Goal: Task Accomplishment & Management: Use online tool/utility

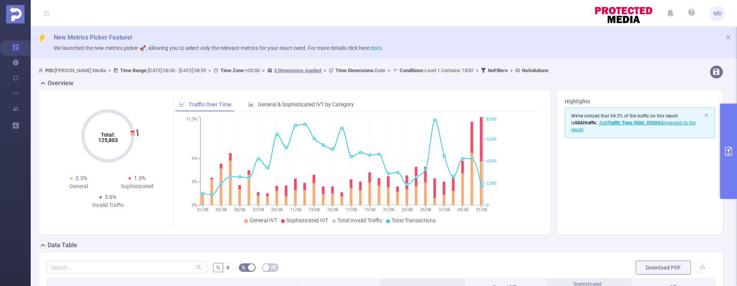
scroll to position [210, 0]
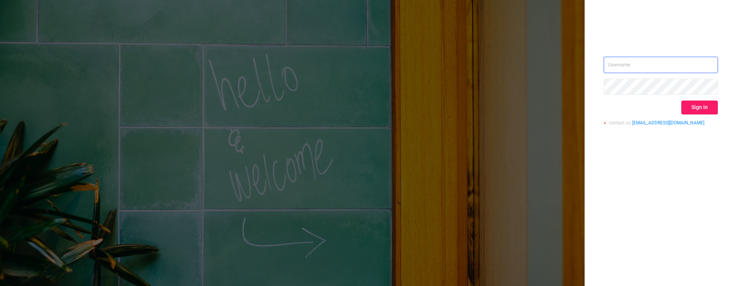
type input "[PERSON_NAME][EMAIL_ADDRESS][DOMAIN_NAME]"
click at [698, 108] on button "Sign in" at bounding box center [699, 108] width 36 height 14
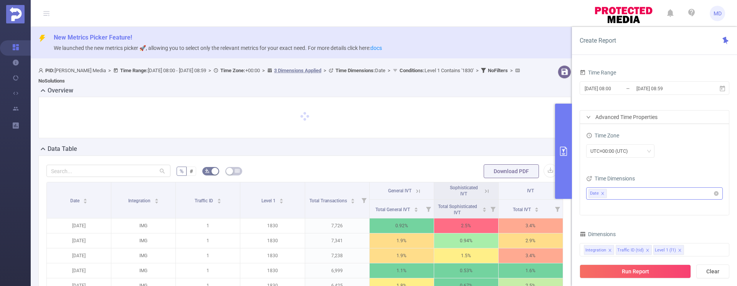
click at [602, 193] on icon "icon: close" at bounding box center [602, 193] width 3 height 3
click at [618, 91] on input "[DATE] 08:00" at bounding box center [615, 88] width 62 height 10
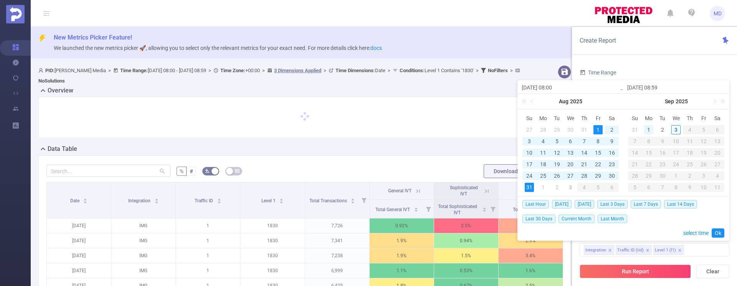
click at [647, 129] on div "1" at bounding box center [648, 129] width 9 height 9
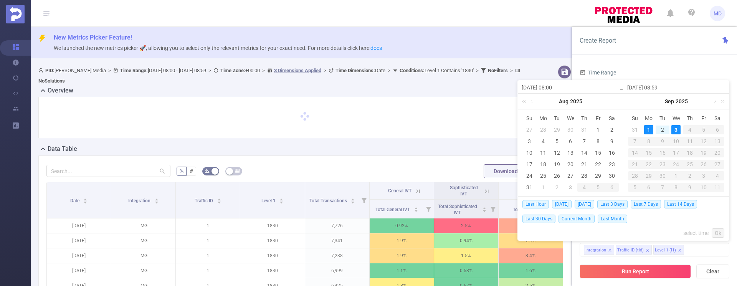
click at [675, 129] on div "3" at bounding box center [675, 129] width 9 height 9
type input "[DATE] 08:00"
type input "[DATE] 08:59"
type input "[DATE] 08:00"
type input "[DATE] 08:59"
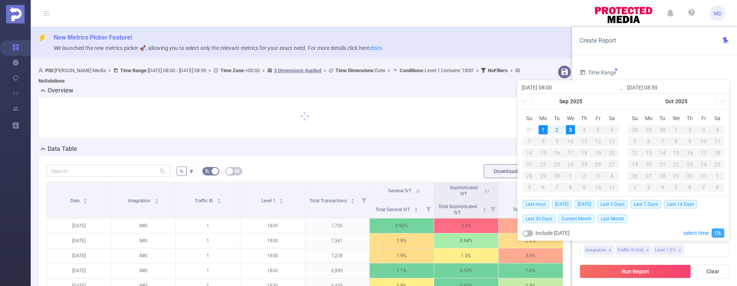
click at [716, 232] on link "Ok" at bounding box center [717, 232] width 13 height 9
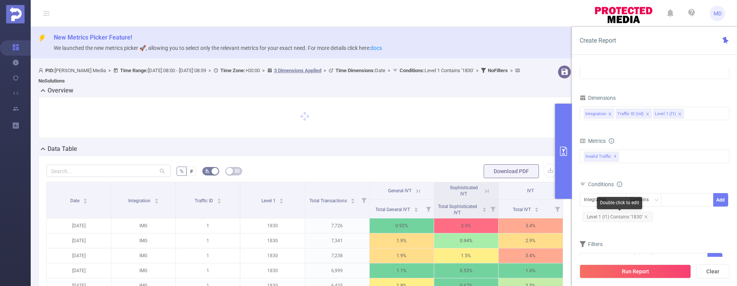
click at [647, 216] on icon "icon: close" at bounding box center [646, 217] width 4 height 4
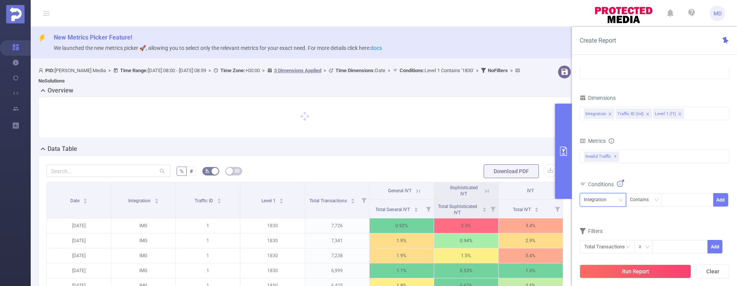
click at [614, 200] on div "Integration" at bounding box center [603, 199] width 38 height 13
click at [603, 241] on li "Level 1 (l1)" at bounding box center [602, 240] width 46 height 12
click at [678, 202] on div at bounding box center [687, 199] width 44 height 13
type input "1747"
click at [683, 213] on li "1747" at bounding box center [687, 216] width 53 height 12
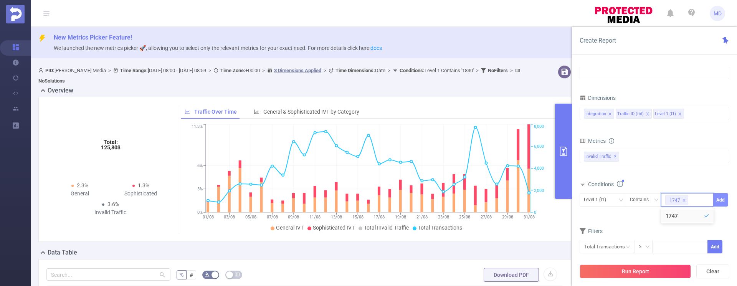
click at [723, 200] on button "Add" at bounding box center [720, 199] width 15 height 13
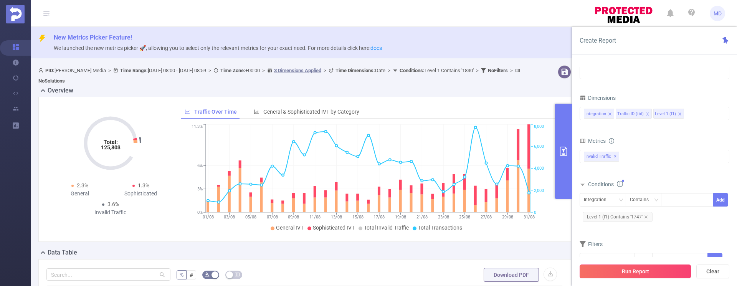
click at [636, 269] on button "Run Report" at bounding box center [634, 271] width 111 height 14
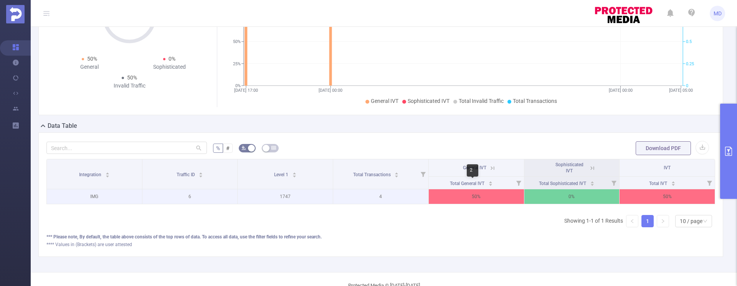
scroll to position [118, 0]
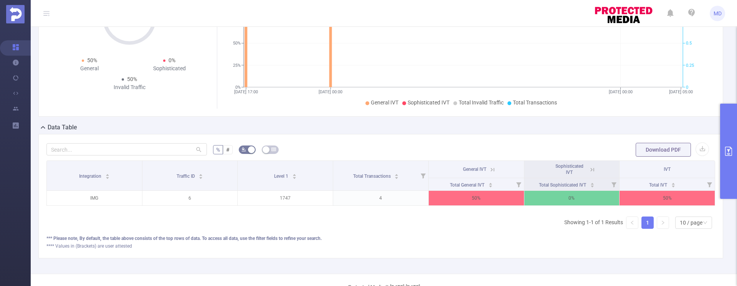
click at [728, 147] on icon "primary" at bounding box center [728, 151] width 7 height 9
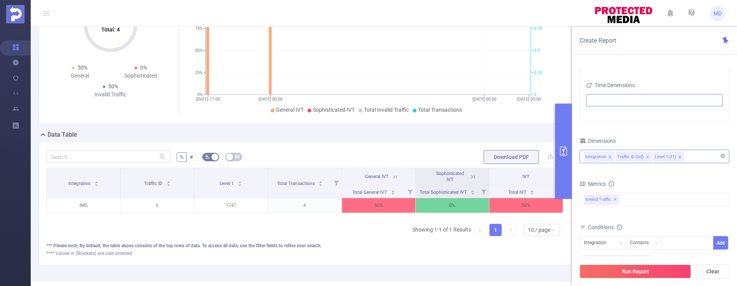
click at [693, 156] on div "Integration Traffic ID (tid) Level 1 (l1)" at bounding box center [654, 156] width 141 height 13
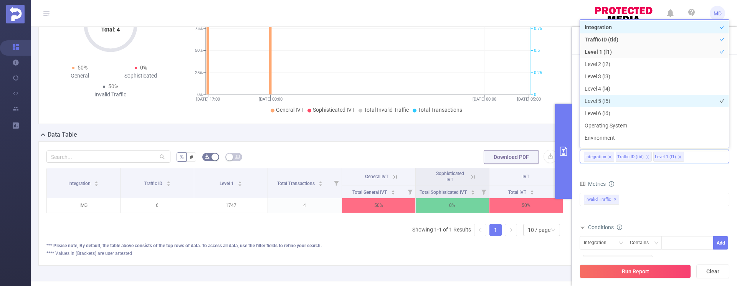
scroll to position [8, 0]
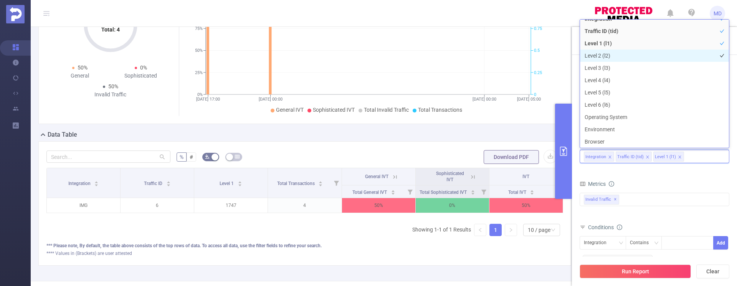
click at [612, 60] on li "Level 2 (l2)" at bounding box center [654, 56] width 149 height 12
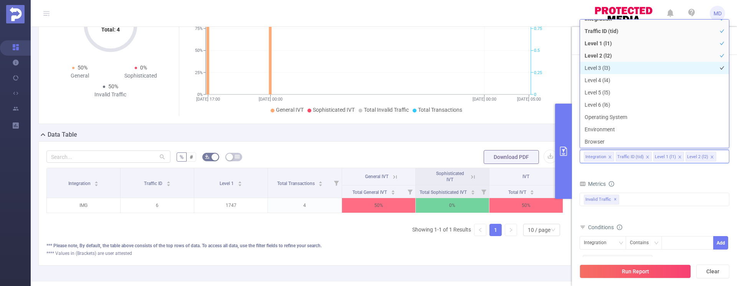
click at [610, 67] on li "Level 3 (l3)" at bounding box center [654, 68] width 149 height 12
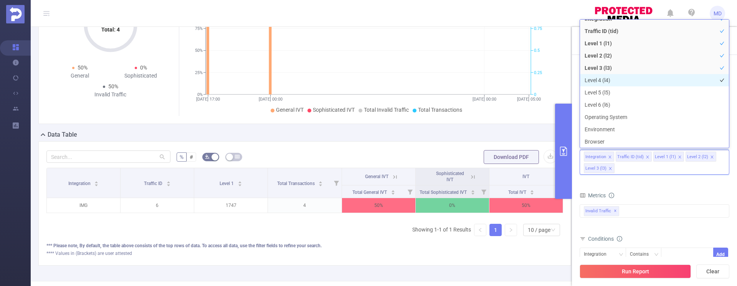
click at [605, 80] on li "Level 4 (l4)" at bounding box center [654, 80] width 149 height 12
click at [648, 275] on button "Run Report" at bounding box center [634, 271] width 111 height 14
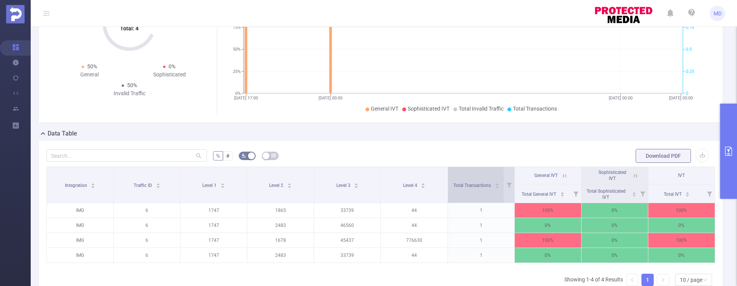
scroll to position [163, 0]
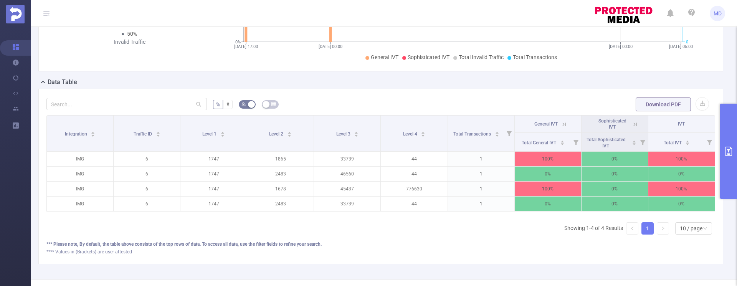
click at [725, 150] on icon "primary" at bounding box center [728, 151] width 7 height 9
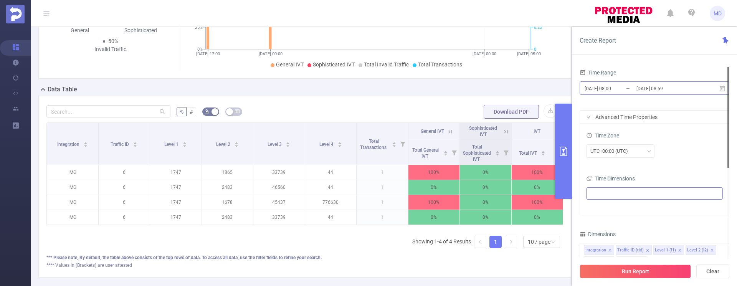
click at [654, 87] on input "[DATE] 08:59" at bounding box center [666, 88] width 62 height 10
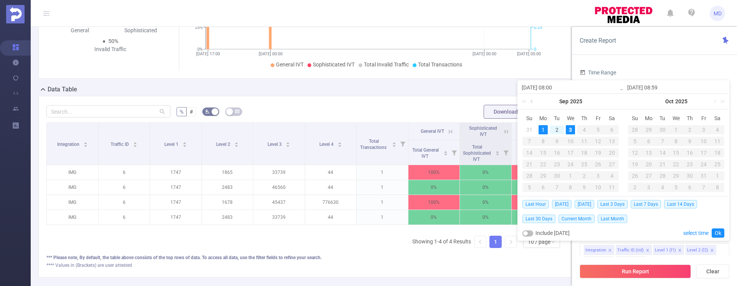
click at [533, 99] on link at bounding box center [532, 101] width 7 height 15
click at [599, 129] on div "1" at bounding box center [597, 129] width 9 height 9
click at [638, 102] on link at bounding box center [637, 101] width 7 height 15
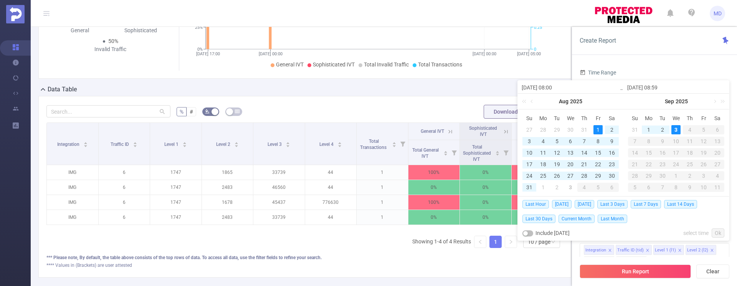
click at [680, 129] on div "3" at bounding box center [675, 129] width 9 height 9
type input "[DATE] 08:00"
click at [721, 230] on link "Ok" at bounding box center [717, 232] width 13 height 9
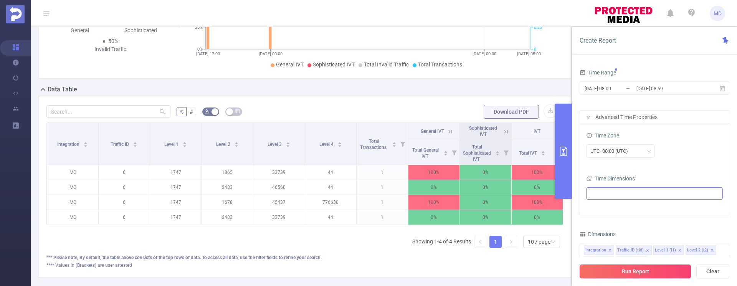
click at [644, 265] on button "Run Report" at bounding box center [634, 271] width 111 height 14
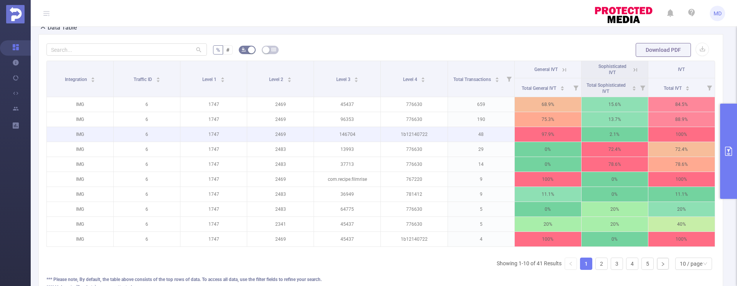
scroll to position [221, 0]
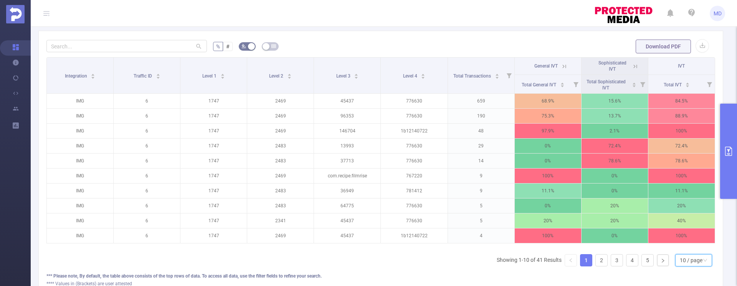
click at [692, 266] on div "10 / page" at bounding box center [691, 260] width 23 height 12
click at [688, 254] on li "50 / page" at bounding box center [687, 252] width 37 height 12
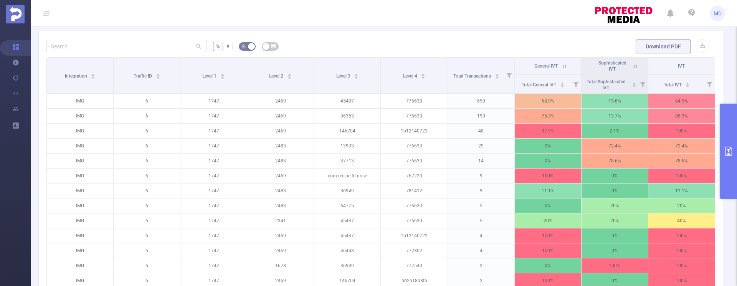
click at [725, 149] on icon "primary" at bounding box center [728, 151] width 7 height 9
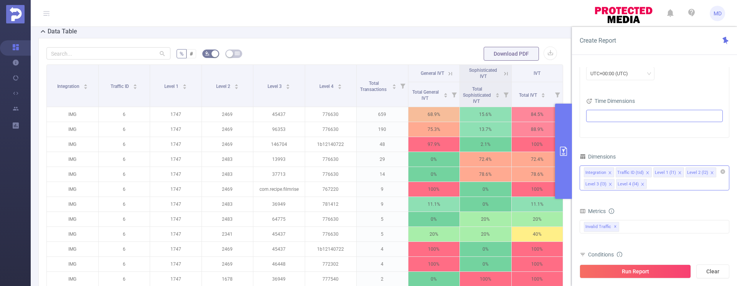
click at [609, 184] on icon "icon: close" at bounding box center [610, 184] width 4 height 4
click at [626, 271] on button "Run Report" at bounding box center [634, 271] width 111 height 14
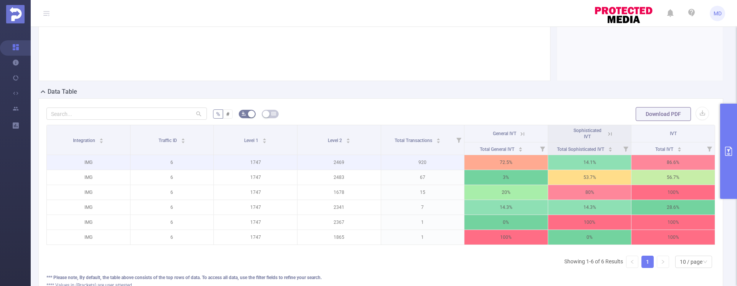
scroll to position [154, 0]
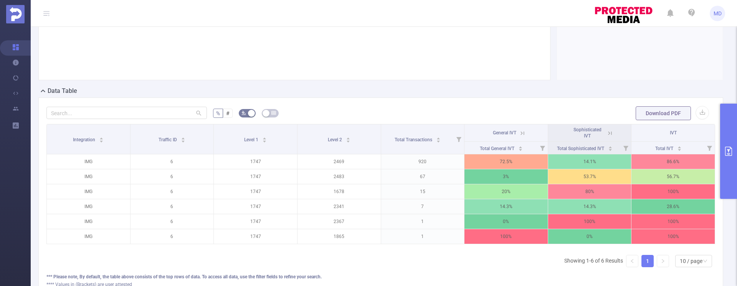
click at [519, 132] on icon at bounding box center [522, 133] width 7 height 7
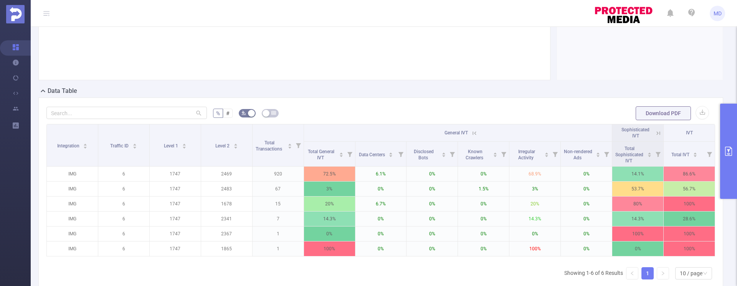
click at [472, 132] on icon at bounding box center [474, 133] width 7 height 7
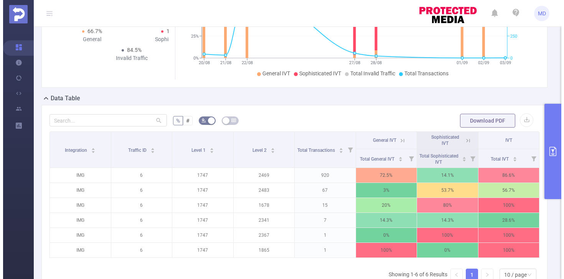
scroll to position [162, 0]
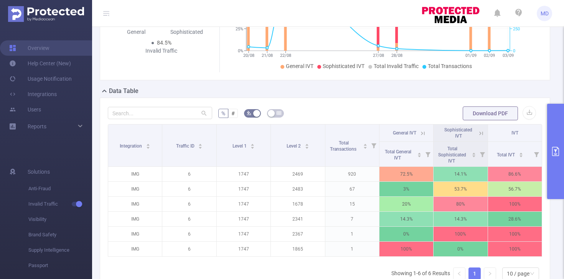
click at [560, 153] on icon "primary" at bounding box center [555, 151] width 9 height 9
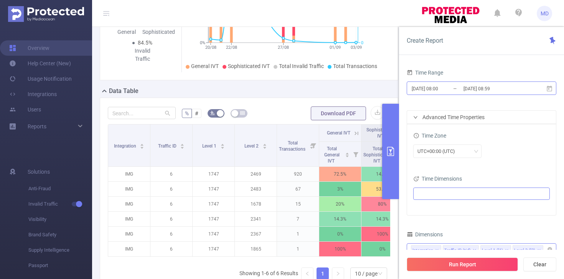
click at [469, 88] on input "[DATE] 08:59" at bounding box center [494, 88] width 62 height 10
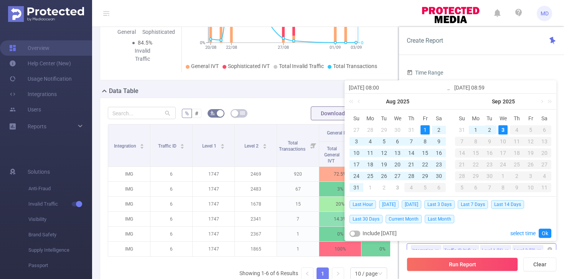
click at [488, 129] on div "2" at bounding box center [489, 129] width 9 height 9
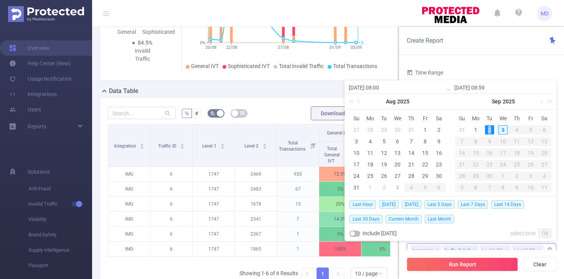
click at [488, 129] on div "2" at bounding box center [489, 129] width 9 height 9
type input "[DATE] 08:00"
type input "[DATE] 08:59"
type input "[DATE] 08:00"
type input "[DATE] 08:59"
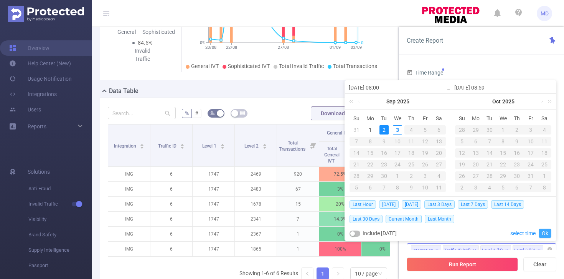
click at [548, 231] on link "Ok" at bounding box center [545, 232] width 13 height 9
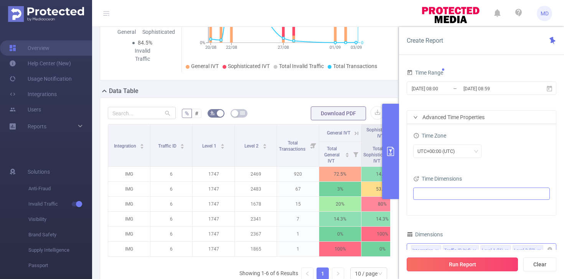
click at [464, 265] on button "Run Report" at bounding box center [462, 264] width 111 height 14
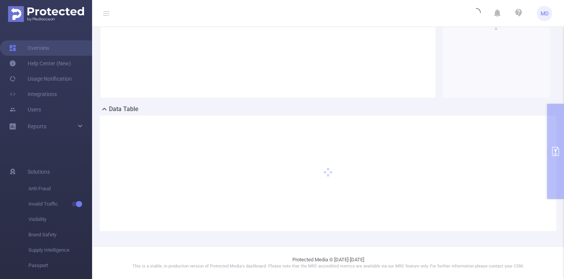
scroll to position [143, 0]
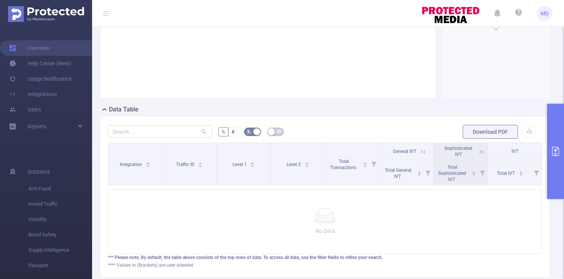
scroll to position [109, 0]
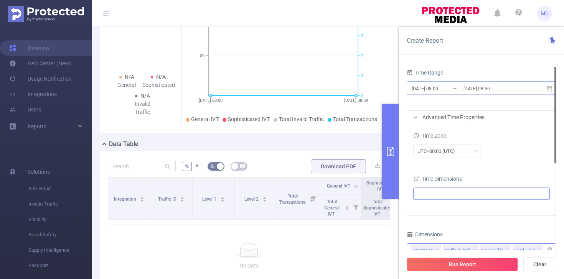
click at [447, 88] on input "[DATE] 08:00" at bounding box center [442, 88] width 62 height 10
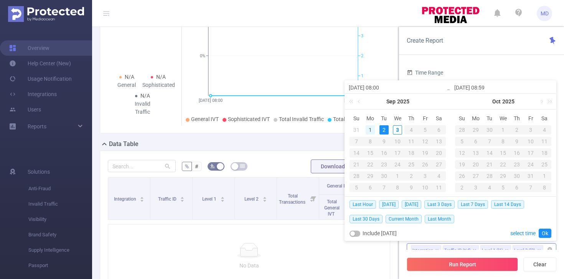
click at [369, 129] on div "1" at bounding box center [370, 129] width 9 height 9
click at [373, 130] on div "1" at bounding box center [370, 129] width 9 height 9
type input "[DATE] 08:00"
type input "[DATE] 08:59"
type input "[DATE] 08:00"
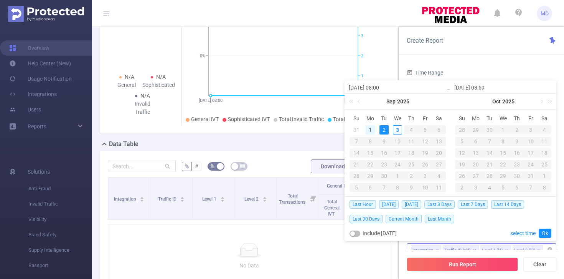
type input "[DATE] 08:59"
click at [373, 130] on div "1" at bounding box center [370, 129] width 9 height 9
click at [541, 231] on link "Ok" at bounding box center [545, 232] width 13 height 9
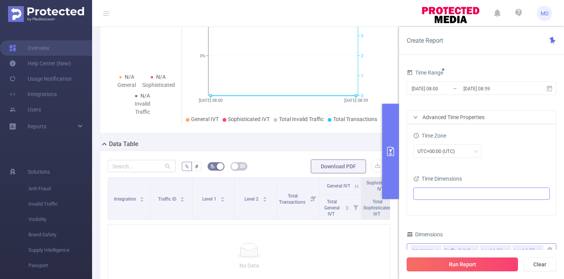
click at [465, 261] on button "Run Report" at bounding box center [462, 264] width 111 height 14
click at [437, 88] on input "[DATE] 08:00" at bounding box center [442, 88] width 62 height 10
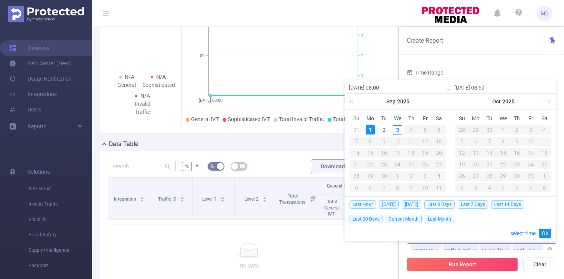
click at [358, 102] on link at bounding box center [359, 101] width 7 height 15
click at [355, 185] on div "31" at bounding box center [356, 187] width 9 height 9
type input "[DATE] 08:00"
type input "[DATE] 08:59"
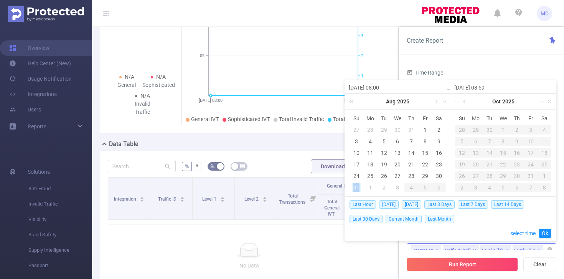
type input "[DATE] 08:00"
type input "[DATE] 08:59"
click at [541, 230] on link "Ok" at bounding box center [545, 232] width 13 height 9
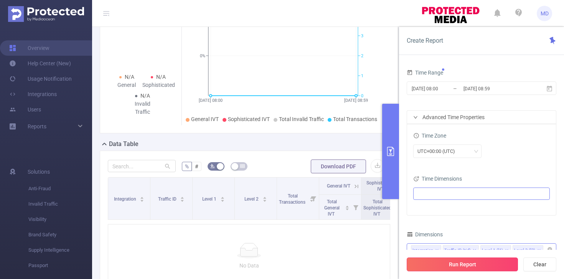
click at [477, 263] on button "Run Report" at bounding box center [462, 264] width 111 height 14
click at [432, 89] on input "[DATE] 08:00" at bounding box center [442, 88] width 62 height 10
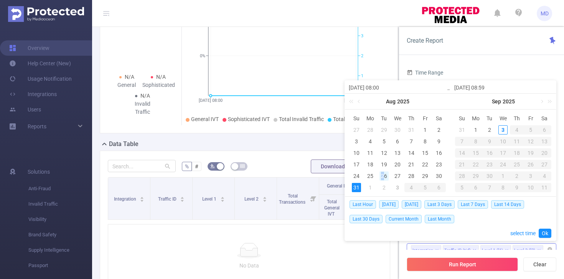
click at [383, 178] on div "26" at bounding box center [384, 175] width 9 height 9
click at [502, 129] on div "3" at bounding box center [502, 129] width 9 height 9
type input "[DATE] 08:00"
type input "[DATE] 08:59"
type input "[DATE] 08:00"
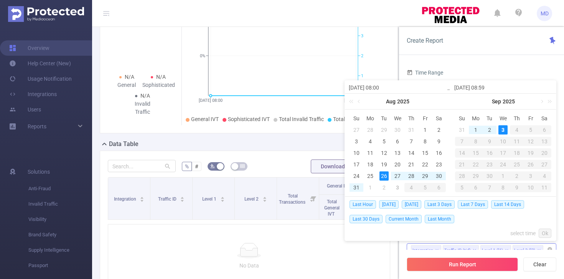
type input "[DATE] 08:59"
click at [548, 234] on link "Ok" at bounding box center [545, 232] width 13 height 9
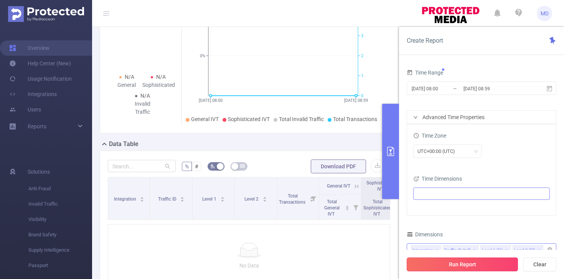
click at [464, 261] on button "Run Report" at bounding box center [462, 264] width 111 height 14
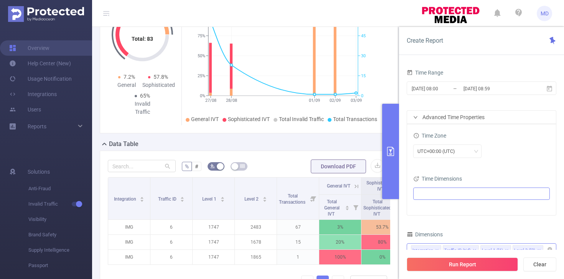
click at [387, 143] on button "primary" at bounding box center [390, 151] width 17 height 95
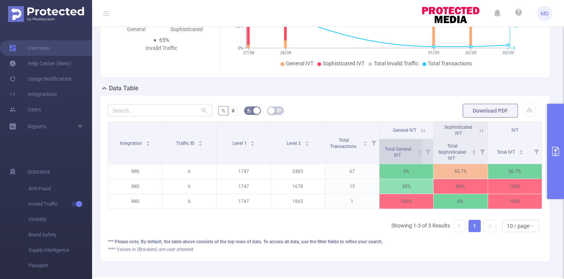
scroll to position [165, 0]
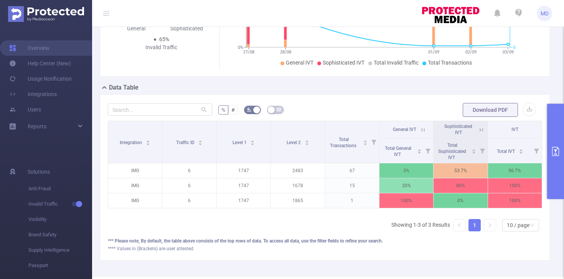
click at [554, 151] on icon "primary" at bounding box center [555, 151] width 9 height 9
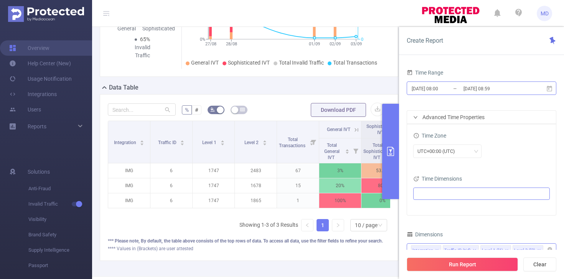
click at [470, 86] on input "[DATE] 08:59" at bounding box center [494, 88] width 62 height 10
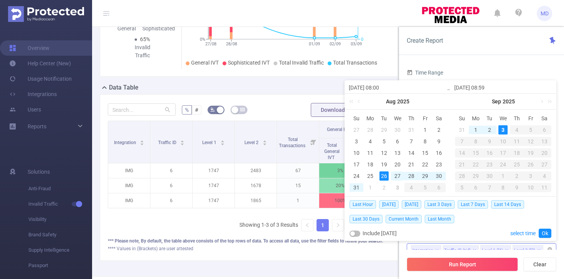
click at [395, 174] on div "27" at bounding box center [397, 175] width 9 height 9
click at [409, 174] on div "28" at bounding box center [411, 175] width 9 height 9
type input "[DATE] 08:00"
type input "[DATE] 08:59"
type input "[DATE] 08:00"
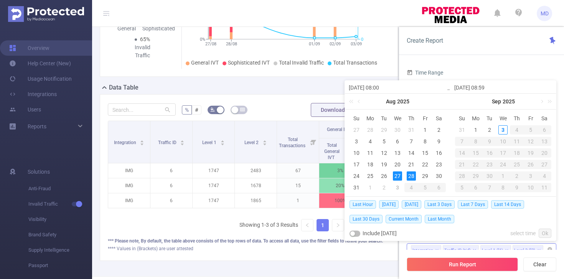
type input "[DATE] 08:59"
click at [545, 229] on link "Ok" at bounding box center [545, 232] width 13 height 9
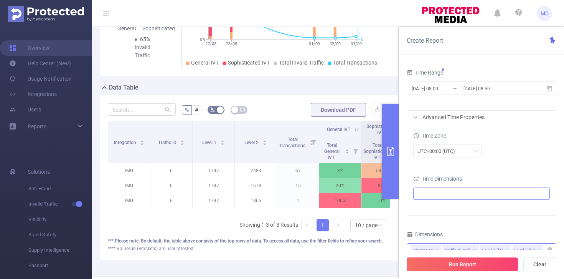
click at [469, 262] on button "Run Report" at bounding box center [462, 264] width 111 height 14
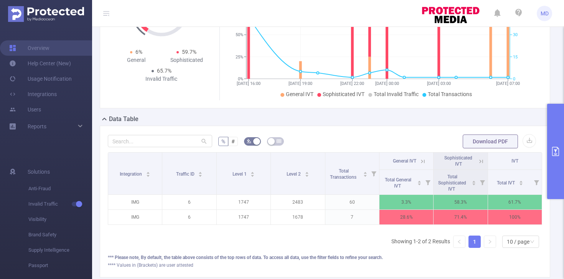
scroll to position [134, 0]
click at [551, 150] on icon "primary" at bounding box center [555, 151] width 9 height 9
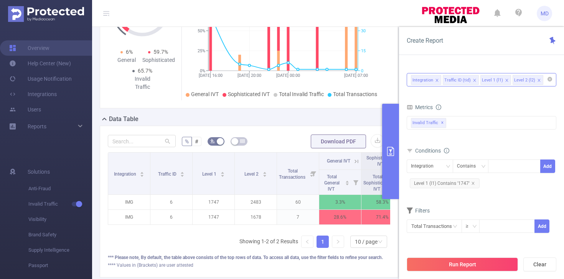
click at [545, 84] on input at bounding box center [547, 80] width 4 height 10
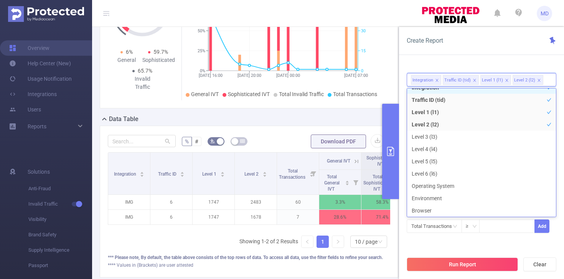
scroll to position [2, 0]
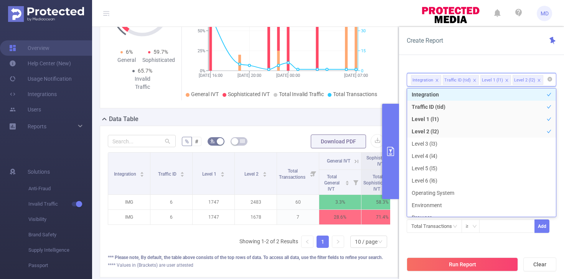
click at [537, 81] on icon "icon: close" at bounding box center [539, 80] width 4 height 4
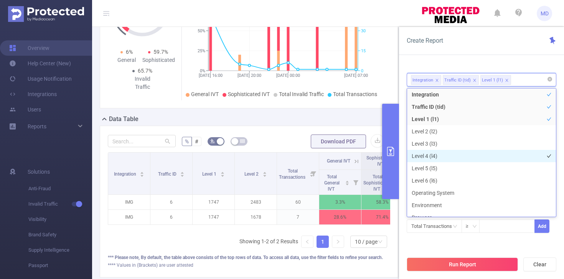
click at [430, 154] on li "Level 4 (l4)" at bounding box center [481, 156] width 149 height 12
click at [464, 55] on div "Create Report Time Range [DATE] 08:00 _ [DATE] 08:59 Advanced Time Properties T…" at bounding box center [481, 153] width 165 height 252
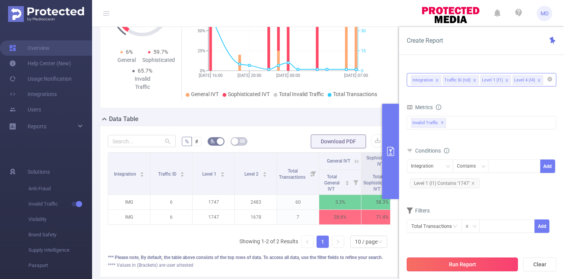
click at [449, 264] on button "Run Report" at bounding box center [462, 264] width 111 height 14
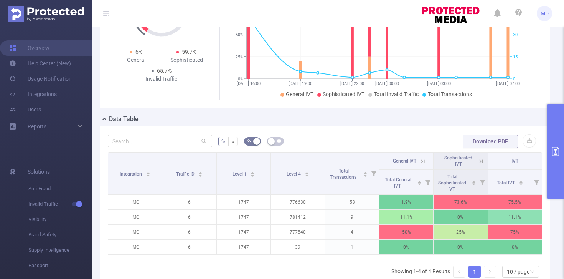
click at [553, 152] on icon "primary" at bounding box center [555, 151] width 9 height 9
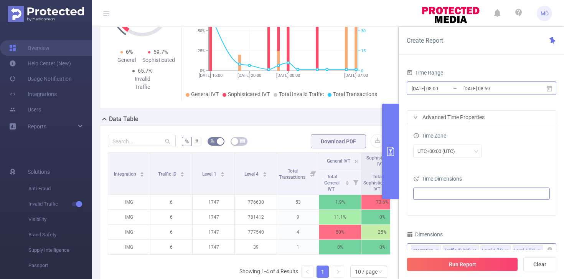
click at [446, 87] on input "[DATE] 08:00" at bounding box center [442, 88] width 62 height 10
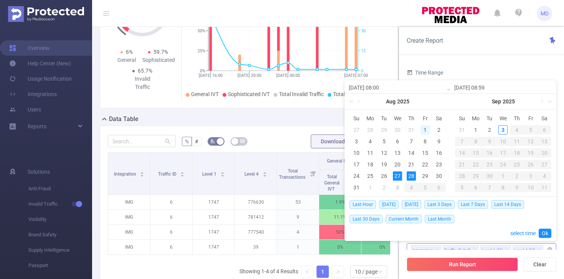
click at [425, 129] on div "1" at bounding box center [425, 129] width 9 height 9
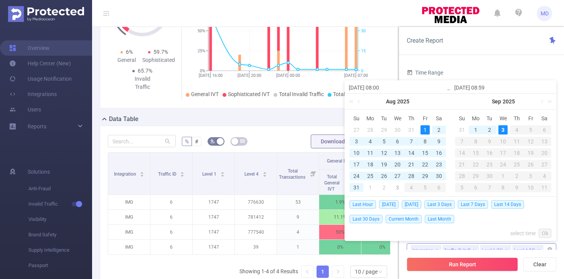
click at [505, 130] on div "3" at bounding box center [502, 129] width 9 height 9
type input "[DATE] 08:00"
type input "[DATE] 08:59"
type input "[DATE] 08:00"
type input "[DATE] 08:59"
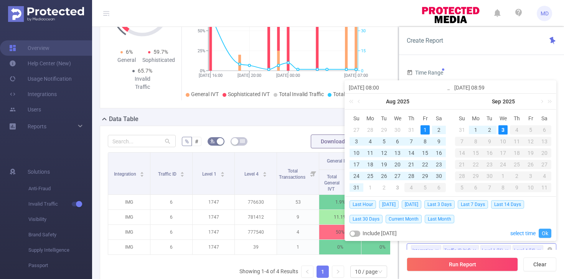
click at [546, 230] on link "Ok" at bounding box center [545, 232] width 13 height 9
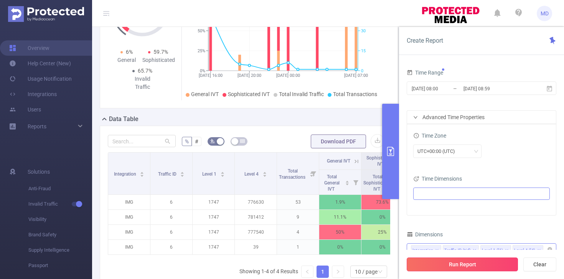
click at [465, 263] on button "Run Report" at bounding box center [462, 264] width 111 height 14
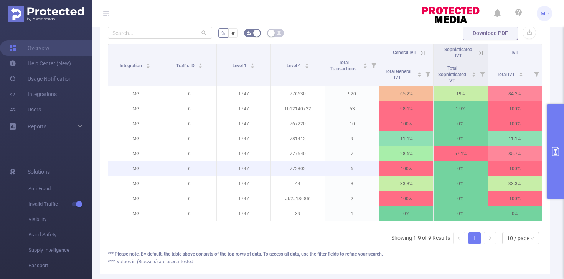
scroll to position [242, 0]
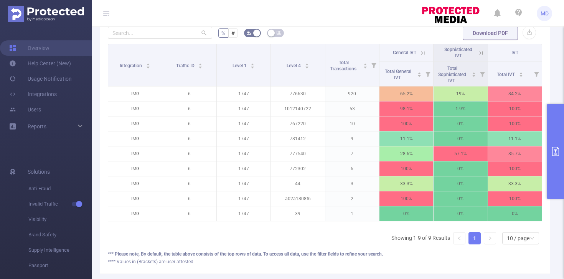
click at [419, 53] on icon at bounding box center [422, 53] width 7 height 7
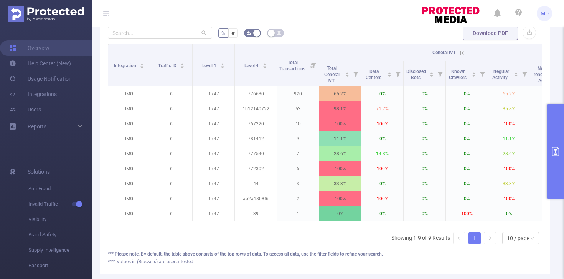
click at [463, 53] on icon at bounding box center [462, 53] width 7 height 7
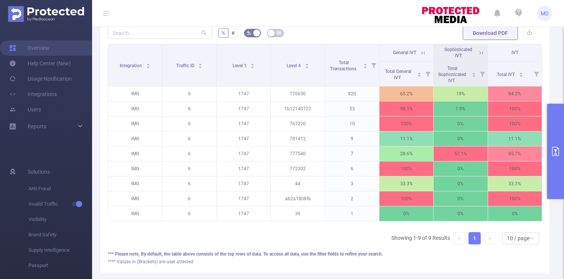
click at [552, 145] on button "primary" at bounding box center [555, 151] width 17 height 95
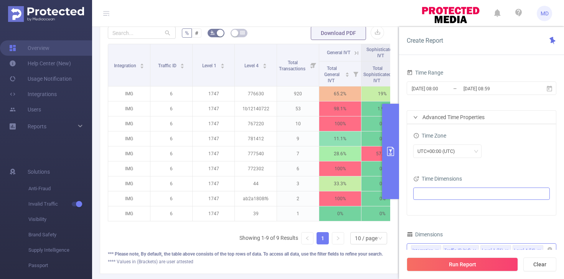
click at [387, 130] on button "primary" at bounding box center [390, 151] width 17 height 95
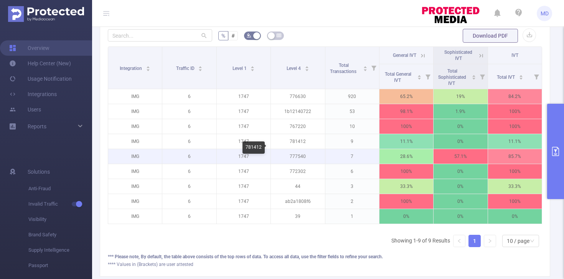
scroll to position [249, 0]
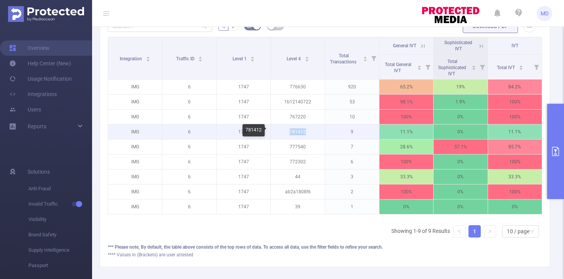
drag, startPoint x: 282, startPoint y: 132, endPoint x: 304, endPoint y: 131, distance: 21.5
click at [304, 131] on p "781412" at bounding box center [298, 131] width 54 height 15
copy p "781412"
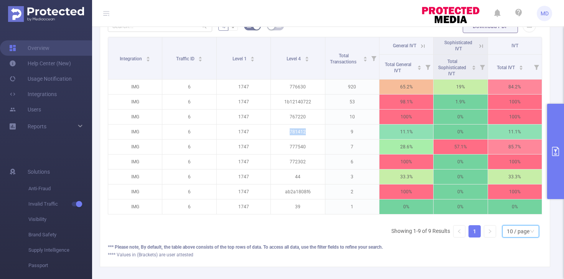
click at [522, 237] on div "10 / page" at bounding box center [518, 231] width 23 height 12
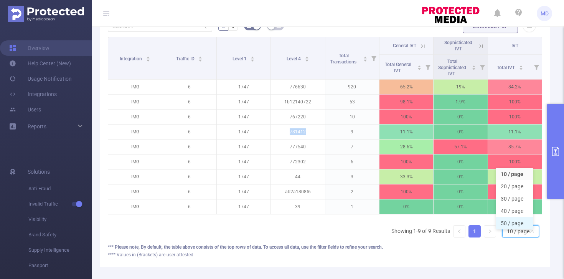
click at [518, 227] on li "50 / page" at bounding box center [514, 223] width 37 height 12
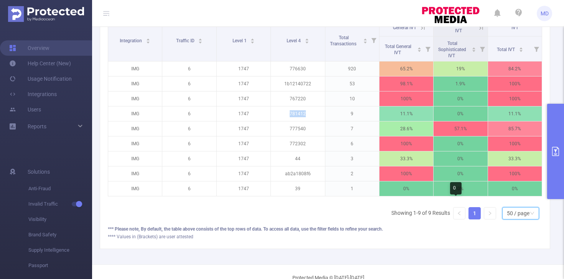
scroll to position [279, 0]
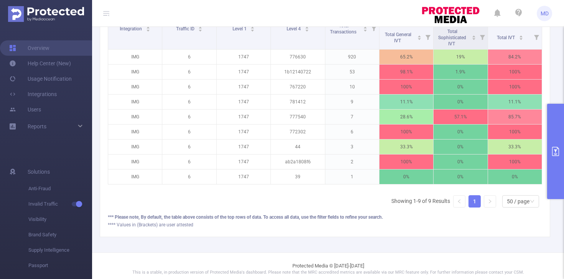
click at [348, 205] on div "Integration Traffic ID Level 1 Level 4 Total Transactions General IVT Sophistic…" at bounding box center [325, 110] width 434 height 206
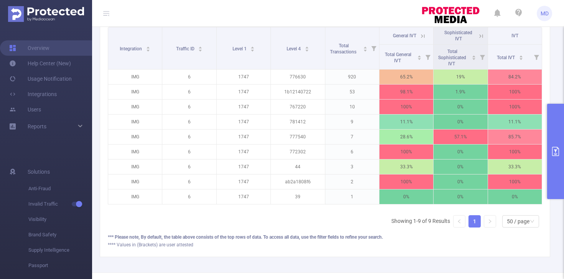
scroll to position [247, 0]
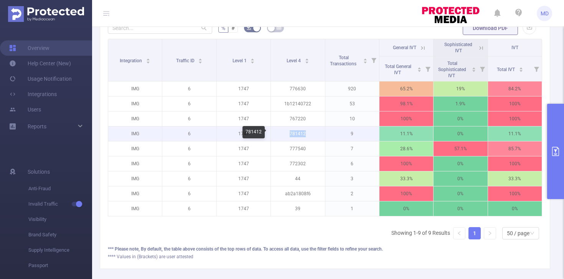
drag, startPoint x: 297, startPoint y: 134, endPoint x: 287, endPoint y: 134, distance: 9.6
click at [287, 134] on p "781412" at bounding box center [298, 133] width 54 height 15
copy p "781412"
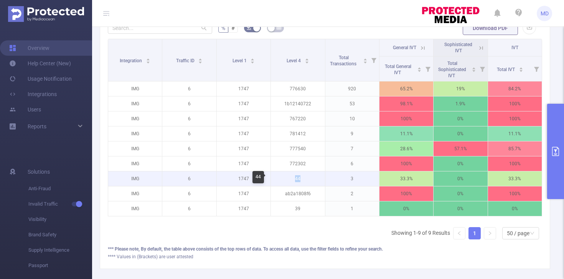
drag, startPoint x: 290, startPoint y: 179, endPoint x: 313, endPoint y: 178, distance: 23.5
click at [313, 178] on p "44" at bounding box center [298, 178] width 54 height 15
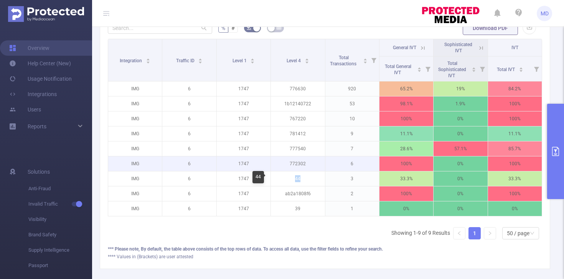
copy p "44"
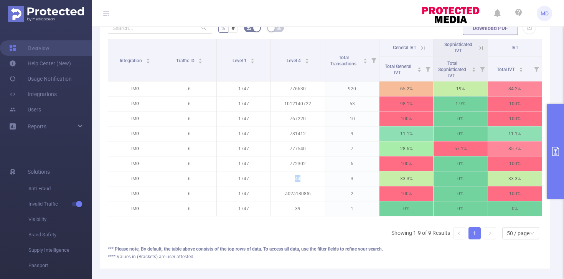
click at [554, 151] on icon "primary" at bounding box center [555, 151] width 9 height 9
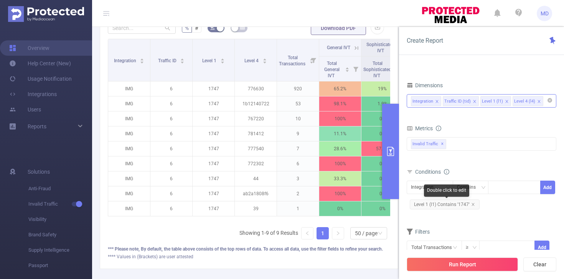
drag, startPoint x: 475, startPoint y: 206, endPoint x: 449, endPoint y: 198, distance: 26.8
click at [475, 206] on span "Level 1 (l1) Contains '1747'" at bounding box center [445, 204] width 70 height 10
click at [474, 204] on icon "icon: close" at bounding box center [473, 204] width 4 height 4
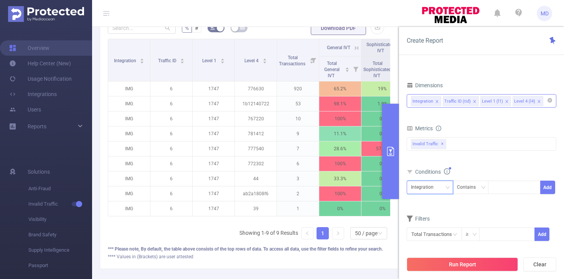
click at [446, 187] on icon "icon: down" at bounding box center [448, 187] width 5 height 5
click at [422, 231] on li "Level 1 (l1)" at bounding box center [430, 227] width 46 height 12
click at [508, 190] on div at bounding box center [514, 187] width 44 height 13
type input "2408"
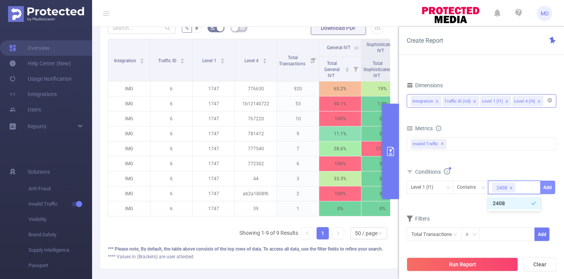
click at [551, 190] on button "Add" at bounding box center [547, 186] width 15 height 13
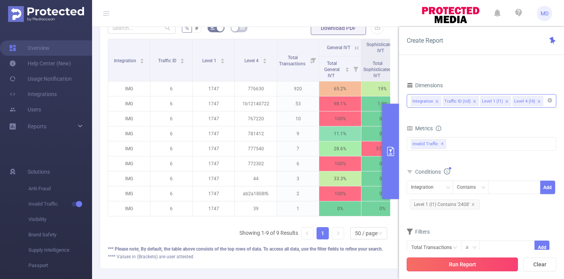
click at [454, 261] on button "Run Report" at bounding box center [462, 264] width 111 height 14
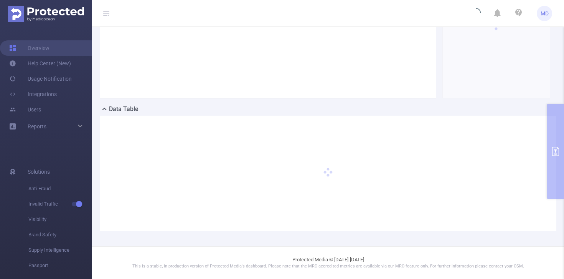
scroll to position [143, 0]
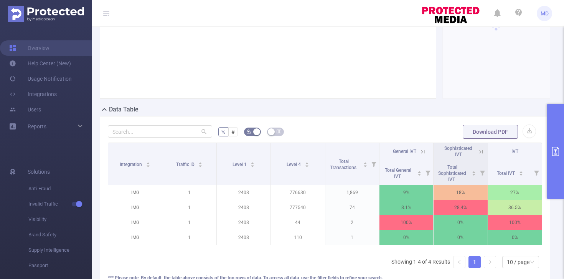
click at [554, 155] on icon "primary" at bounding box center [555, 151] width 9 height 9
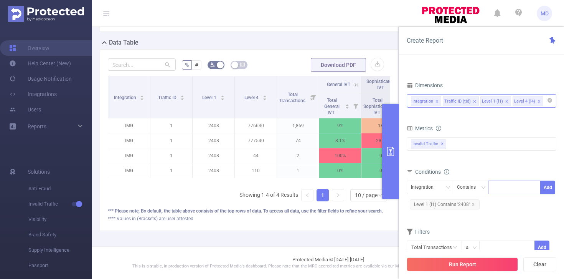
scroll to position [129, 0]
click at [441, 186] on div "Integration" at bounding box center [430, 187] width 38 height 13
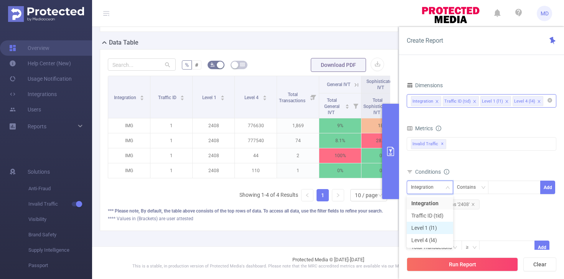
drag, startPoint x: 428, startPoint y: 230, endPoint x: 432, endPoint y: 229, distance: 3.9
click at [429, 230] on li "Level 1 (l1)" at bounding box center [430, 227] width 46 height 12
click at [500, 191] on div at bounding box center [514, 187] width 44 height 13
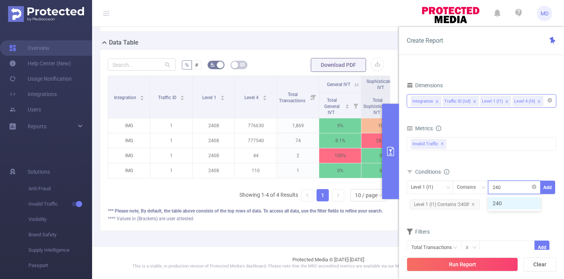
type input "2408"
click at [473, 204] on icon "icon: close" at bounding box center [473, 204] width 3 height 3
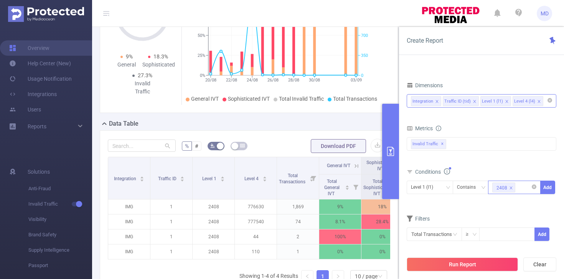
click at [523, 187] on div "2408" at bounding box center [514, 187] width 44 height 13
type input "1747"
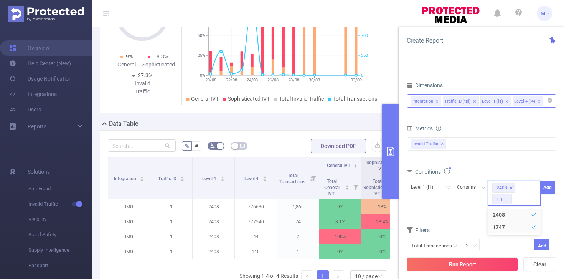
click at [457, 219] on form "Dimensions Integration Traffic ID (tid) Level 1 (l1) Level 4 (l4) Metrics Total…" at bounding box center [482, 171] width 150 height 182
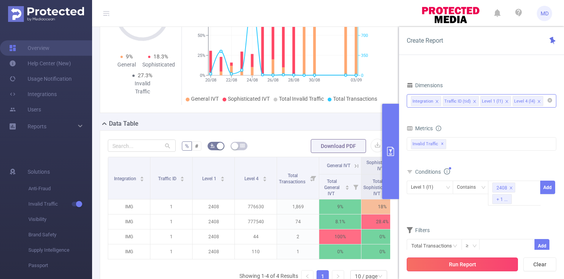
click at [442, 261] on button "Run Report" at bounding box center [462, 264] width 111 height 14
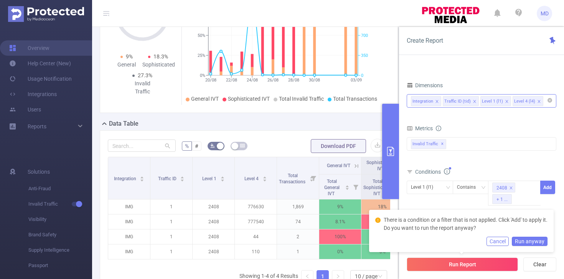
click at [510, 161] on div "Total General IVT Data Centers Disclosed Bots Known Crawlers Irregular Activity…" at bounding box center [482, 148] width 150 height 27
click at [543, 193] on button "Add" at bounding box center [547, 186] width 15 height 13
click at [544, 187] on button "Add" at bounding box center [547, 186] width 15 height 13
drag, startPoint x: 502, startPoint y: 242, endPoint x: 488, endPoint y: 253, distance: 18.3
click at [502, 242] on button "Cancel" at bounding box center [498, 240] width 22 height 9
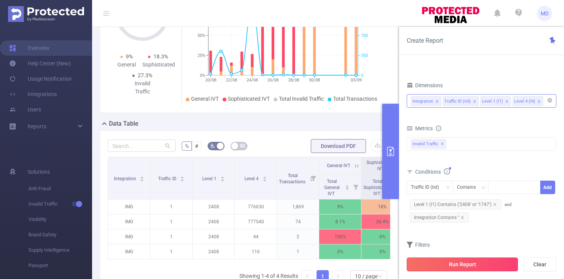
click at [466, 263] on button "Run Report" at bounding box center [462, 264] width 111 height 14
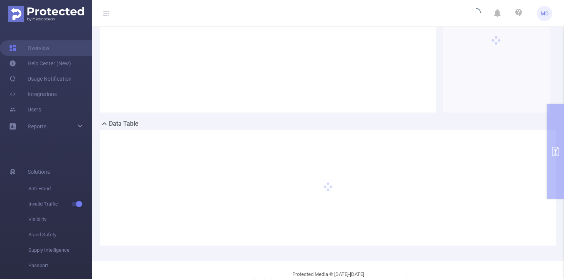
click at [548, 159] on div at bounding box center [328, 187] width 457 height 115
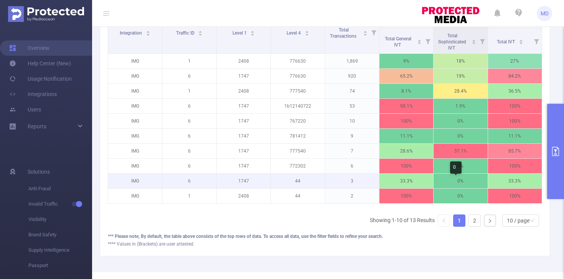
scroll to position [276, 0]
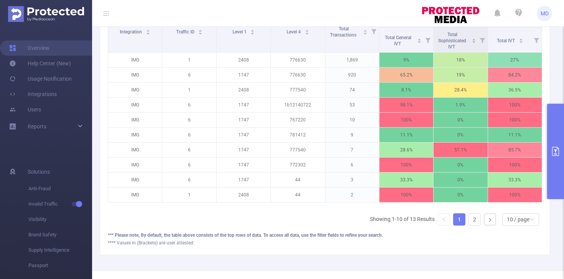
click at [556, 151] on icon "primary" at bounding box center [555, 151] width 9 height 9
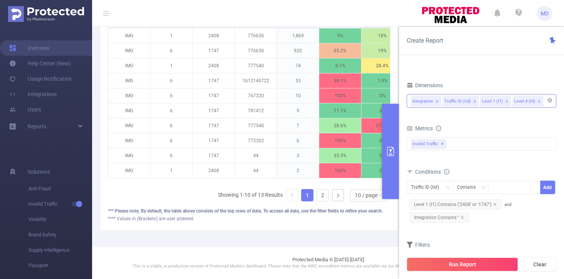
click at [394, 147] on icon "primary" at bounding box center [390, 151] width 9 height 9
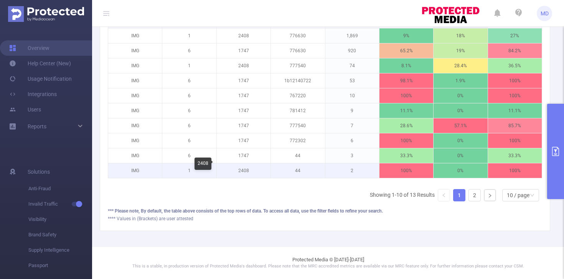
scroll to position [166, 0]
